Goal: Information Seeking & Learning: Check status

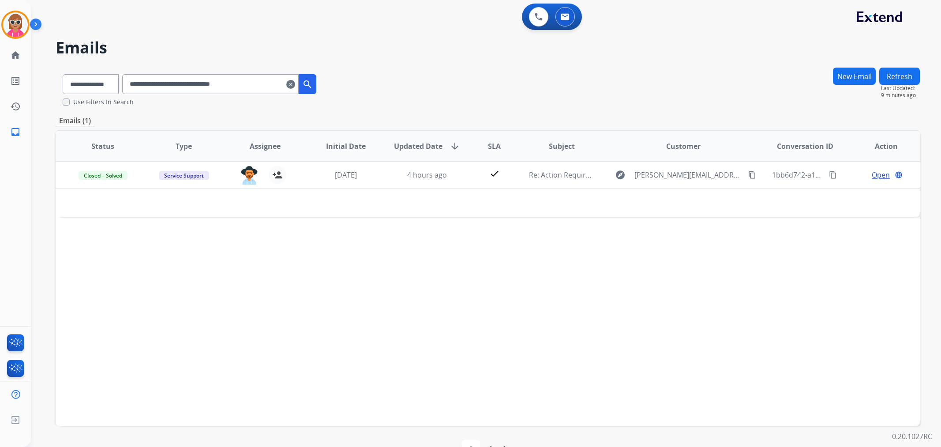
select select "**********"
click at [523, 19] on div "0 Voice Interactions 0 Email Interactions" at bounding box center [552, 17] width 60 height 26
click at [530, 17] on button at bounding box center [538, 16] width 19 height 19
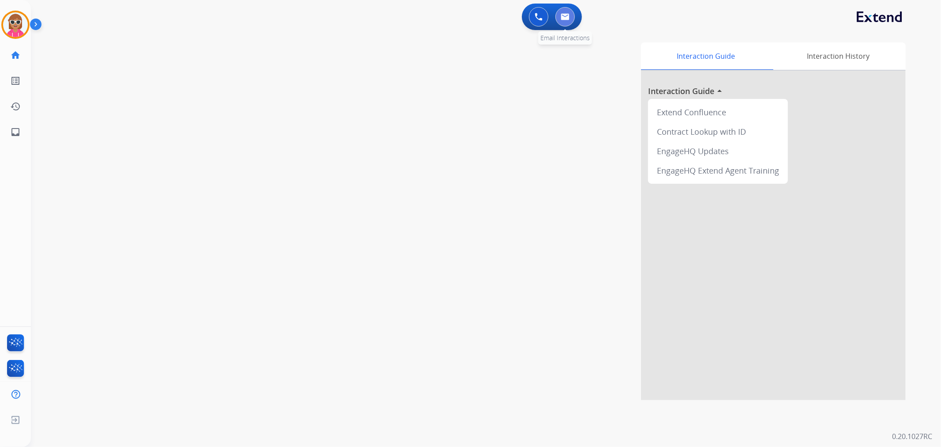
click at [563, 23] on button at bounding box center [565, 16] width 19 height 19
select select "**********"
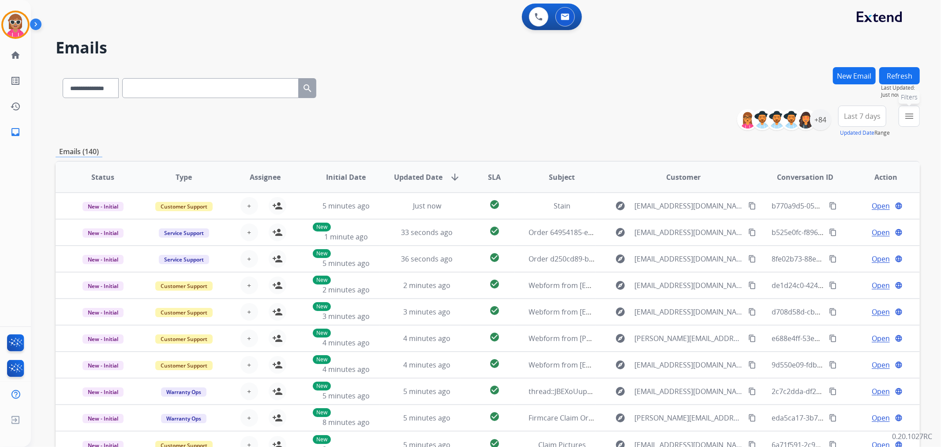
drag, startPoint x: 915, startPoint y: 112, endPoint x: 905, endPoint y: 128, distance: 19.2
click at [912, 115] on mat-icon "menu" at bounding box center [909, 116] width 11 height 11
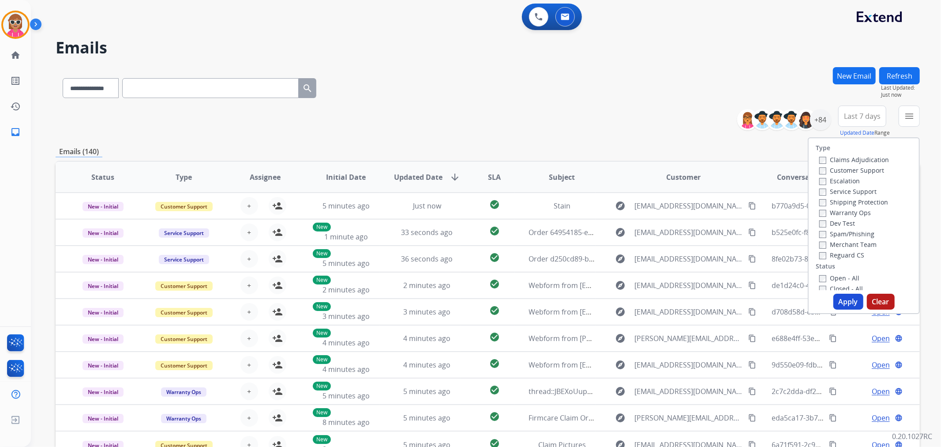
click at [846, 171] on label "Customer Support" at bounding box center [852, 170] width 65 height 8
click at [850, 199] on label "Shipping Protection" at bounding box center [854, 202] width 69 height 8
drag, startPoint x: 842, startPoint y: 256, endPoint x: 840, endPoint y: 267, distance: 10.4
click at [841, 256] on label "Reguard CS" at bounding box center [842, 255] width 45 height 8
click at [835, 281] on label "Open - All" at bounding box center [840, 278] width 40 height 8
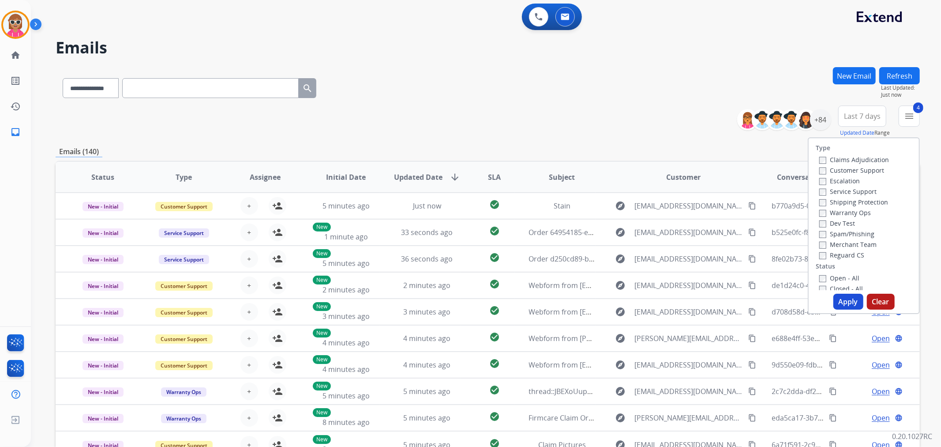
click at [841, 299] on button "Apply" at bounding box center [849, 301] width 30 height 16
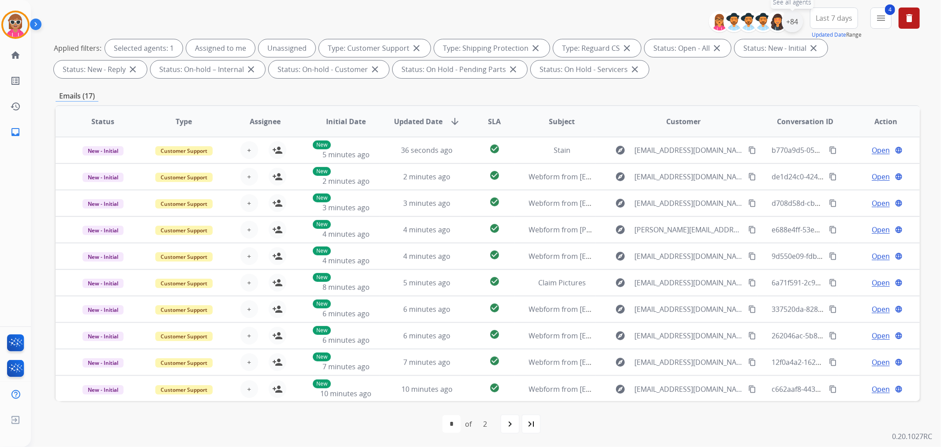
click at [794, 23] on div "+84" at bounding box center [792, 21] width 21 height 21
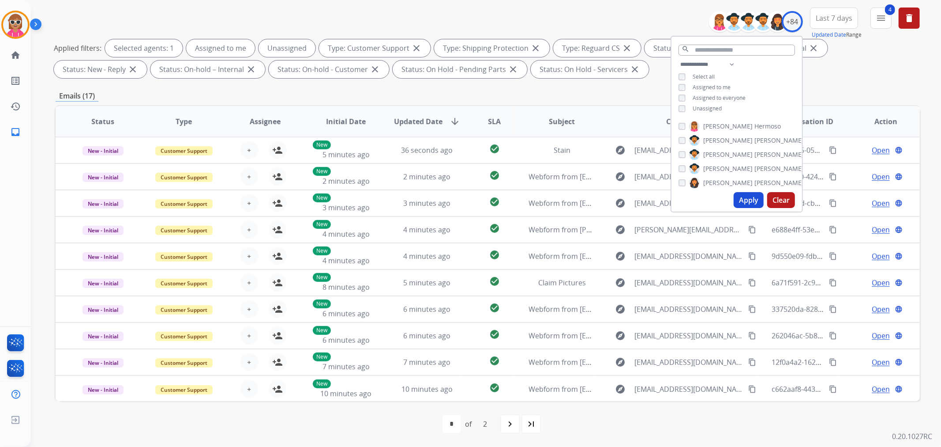
click at [700, 106] on span "Unassigned" at bounding box center [707, 109] width 29 height 8
click at [707, 85] on span "Assigned to me" at bounding box center [712, 87] width 38 height 8
click at [719, 171] on span "[PERSON_NAME]" at bounding box center [727, 168] width 49 height 9
click at [752, 207] on button "Apply" at bounding box center [749, 200] width 30 height 16
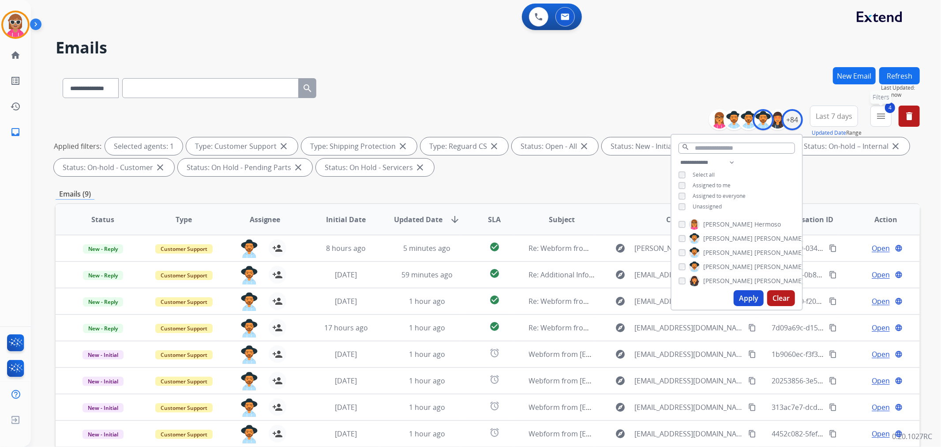
click at [875, 119] on button "4 menu Filters" at bounding box center [881, 115] width 21 height 21
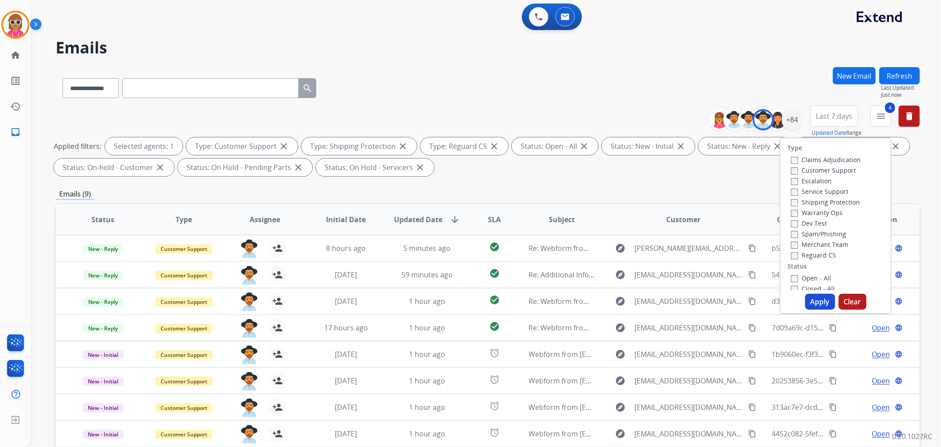
click at [799, 276] on label "Open - All" at bounding box center [811, 278] width 40 height 8
click at [806, 288] on label "Closed - All" at bounding box center [813, 288] width 44 height 8
click at [813, 301] on button "Apply" at bounding box center [820, 301] width 30 height 16
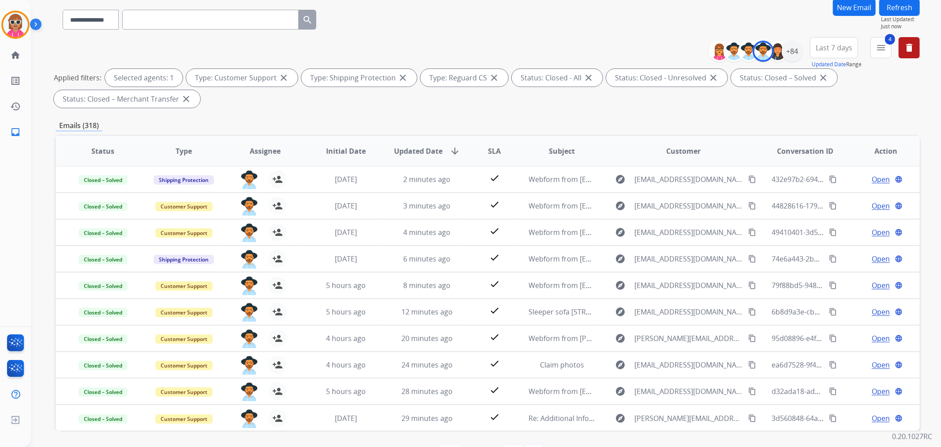
scroll to position [98, 0]
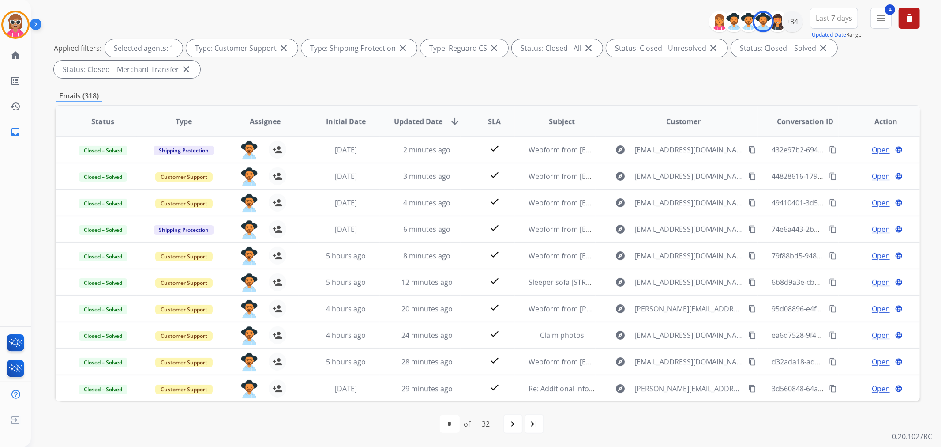
click at [827, 20] on span "Last 7 days" at bounding box center [834, 18] width 37 height 4
click at [821, 49] on div "Custom" at bounding box center [831, 50] width 49 height 13
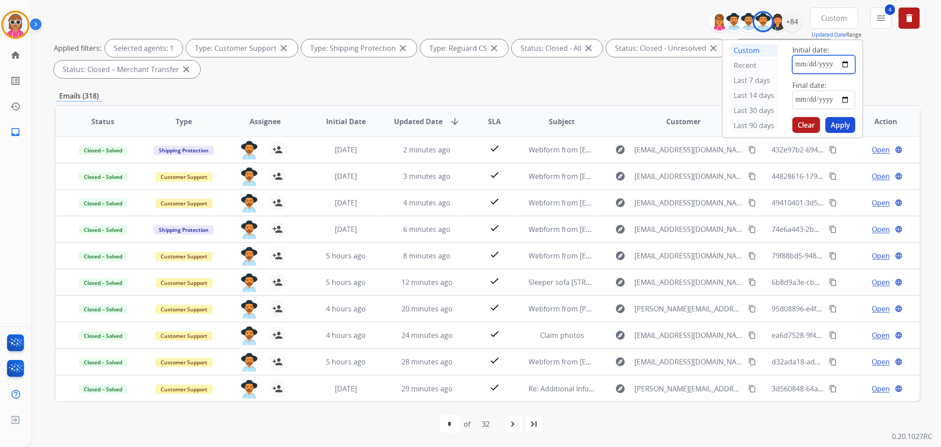
click at [849, 65] on input "date" at bounding box center [824, 64] width 63 height 19
type input "**********"
click at [841, 102] on input "date" at bounding box center [824, 99] width 63 height 19
click at [846, 99] on input "date" at bounding box center [824, 99] width 63 height 19
type input "**********"
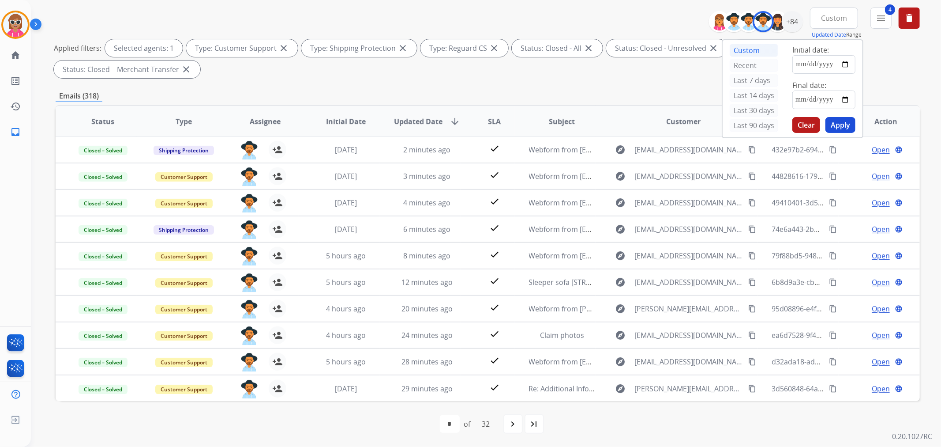
click at [842, 130] on button "Apply" at bounding box center [841, 125] width 30 height 16
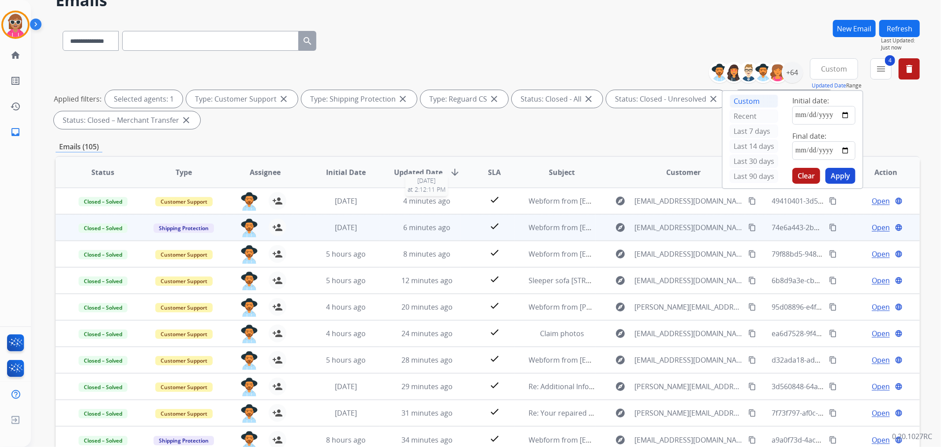
scroll to position [0, 0]
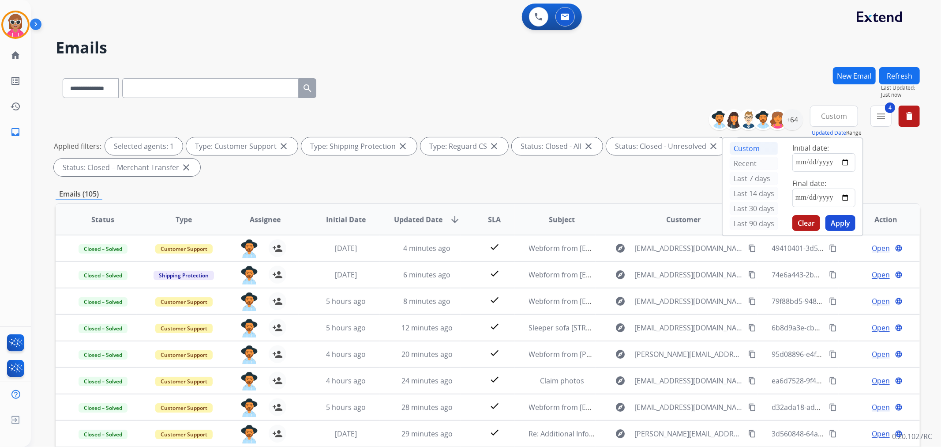
drag, startPoint x: 909, startPoint y: 75, endPoint x: 903, endPoint y: 76, distance: 6.7
click at [904, 75] on button "Refresh" at bounding box center [900, 75] width 41 height 17
